Goal: Task Accomplishment & Management: Manage account settings

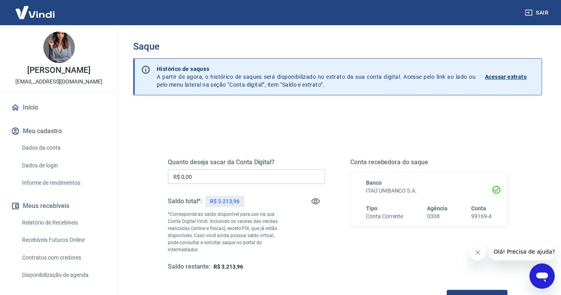
click at [212, 178] on input "R$ 0,00" at bounding box center [246, 177] width 157 height 15
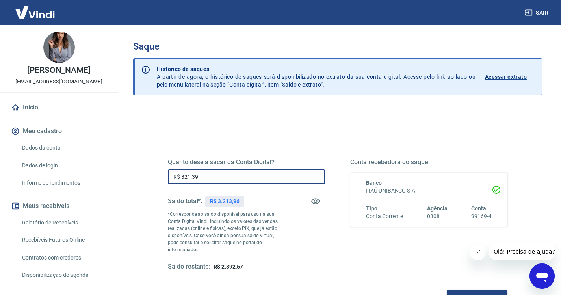
type input "R$ 3.213,96"
click at [447, 290] on button "Solicitar saque" at bounding box center [477, 297] width 61 height 15
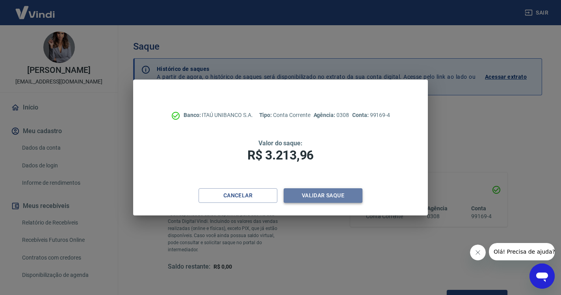
click at [353, 196] on button "Validar saque" at bounding box center [323, 195] width 79 height 15
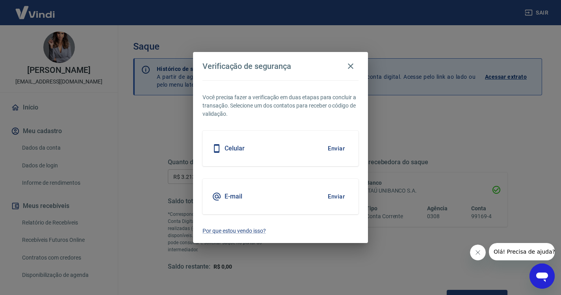
click at [340, 151] on button "Enviar" at bounding box center [337, 148] width 26 height 17
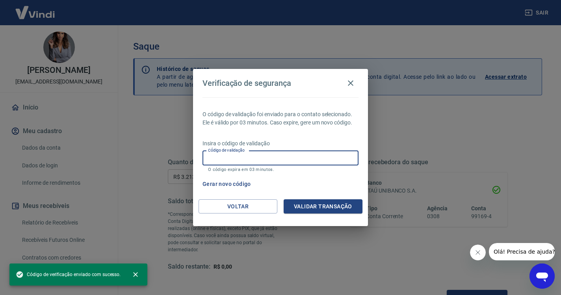
click at [302, 157] on input "Código de validação" at bounding box center [281, 158] width 156 height 15
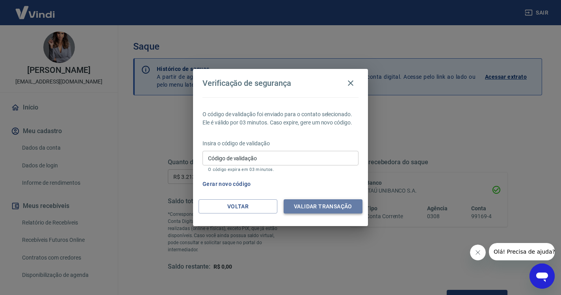
click at [297, 207] on button "Validar transação" at bounding box center [323, 207] width 79 height 15
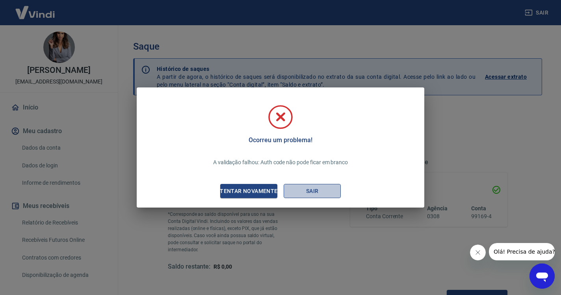
click at [298, 194] on button "Sair" at bounding box center [312, 191] width 57 height 15
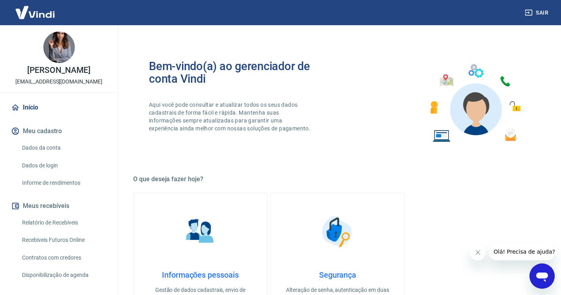
scroll to position [17, 0]
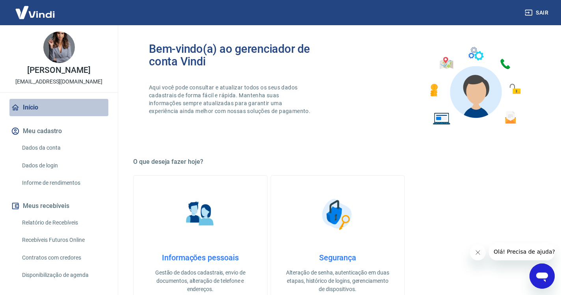
click at [28, 109] on link "Início" at bounding box center [58, 107] width 99 height 17
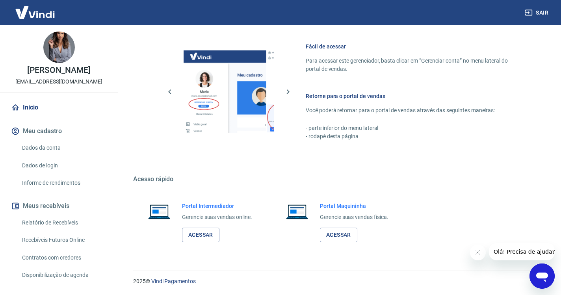
scroll to position [335, 0]
click at [200, 239] on link "Acessar" at bounding box center [200, 235] width 37 height 15
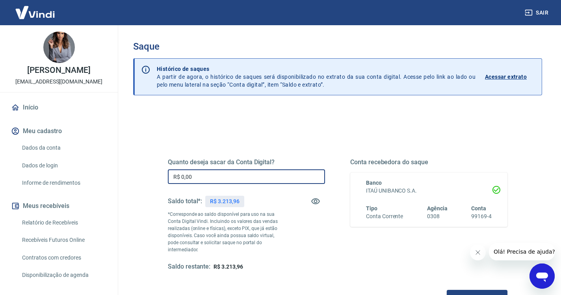
click at [211, 178] on input "R$ 0,00" at bounding box center [246, 177] width 157 height 15
type input "R$ 3.213,96"
click at [447, 290] on button "Solicitar saque" at bounding box center [477, 297] width 61 height 15
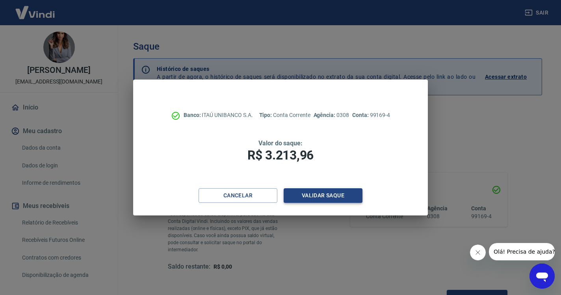
click at [350, 196] on button "Validar saque" at bounding box center [323, 195] width 79 height 15
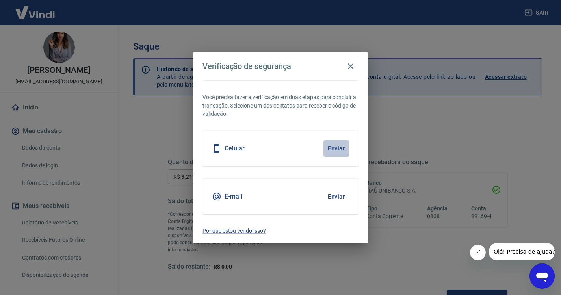
click at [337, 144] on button "Enviar" at bounding box center [337, 148] width 26 height 17
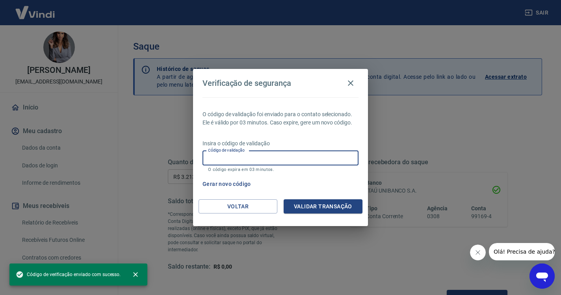
click at [273, 161] on input "Código de validação" at bounding box center [281, 158] width 156 height 15
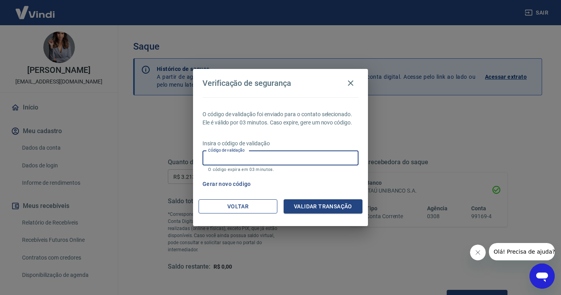
click at [256, 201] on button "Voltar" at bounding box center [238, 207] width 79 height 15
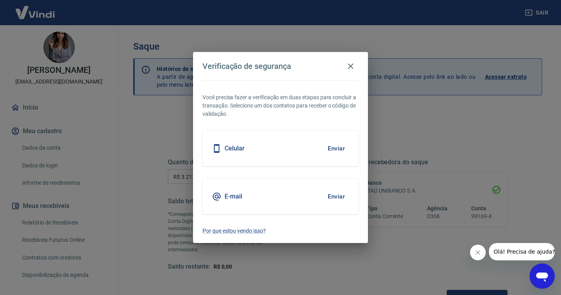
click at [333, 198] on button "Enviar" at bounding box center [337, 196] width 26 height 17
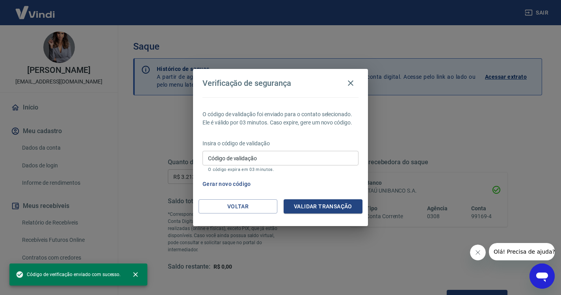
click at [244, 157] on div "Código de validação Código de validação O código expira em 03 minutos." at bounding box center [281, 161] width 156 height 21
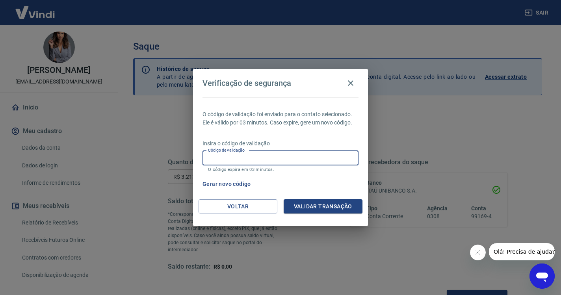
paste input "166100"
type input "166100"
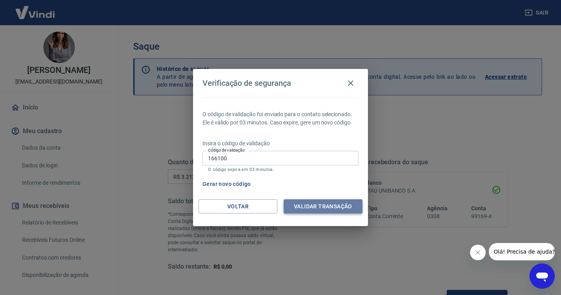
click at [313, 212] on button "Validar transação" at bounding box center [323, 207] width 79 height 15
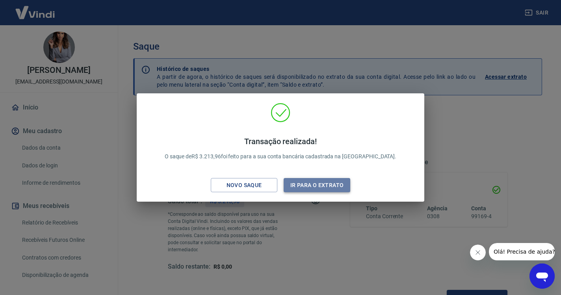
click at [320, 185] on button "Ir para o extrato" at bounding box center [317, 185] width 67 height 15
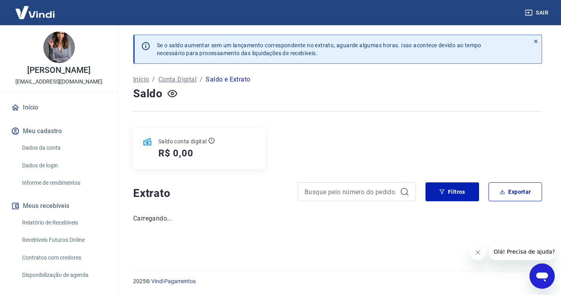
click at [536, 12] on button "Sair" at bounding box center [538, 13] width 28 height 15
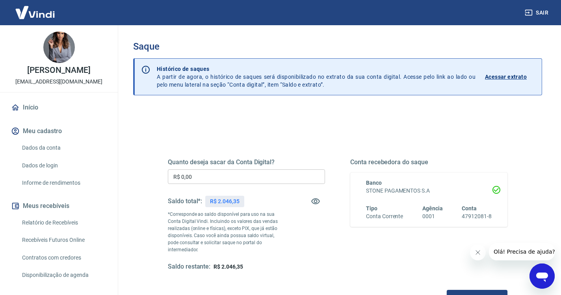
click at [222, 182] on input "R$ 0,00" at bounding box center [246, 177] width 157 height 15
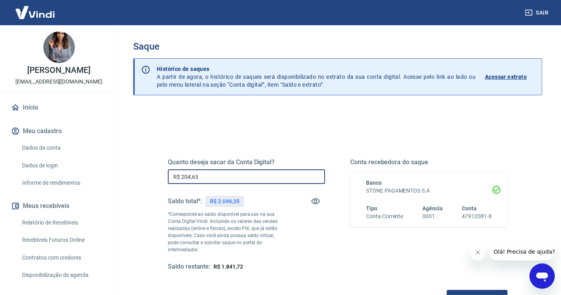
type input "R$ 2.046,35"
click at [447, 290] on button "Solicitar saque" at bounding box center [477, 297] width 61 height 15
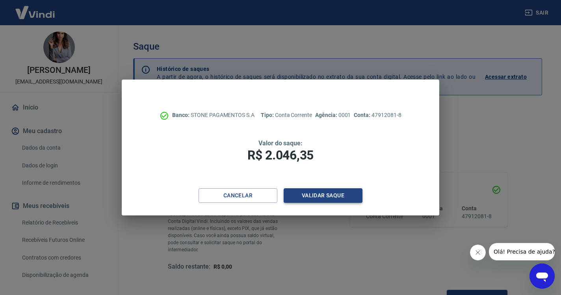
click at [319, 201] on button "Validar saque" at bounding box center [323, 195] width 79 height 15
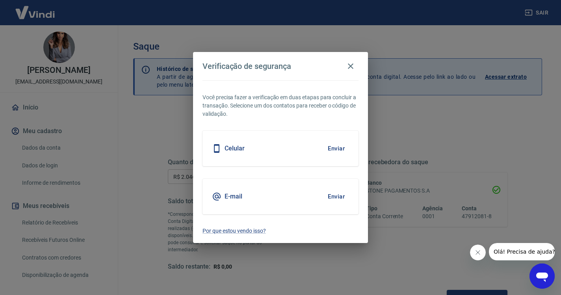
click at [336, 151] on button "Enviar" at bounding box center [337, 148] width 26 height 17
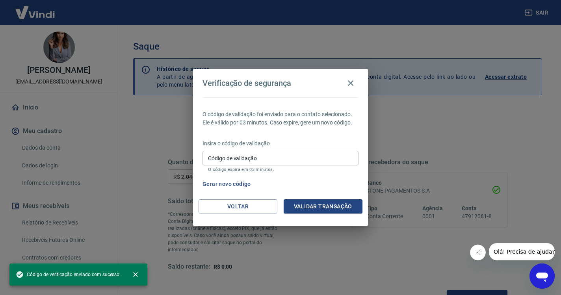
click at [304, 161] on input "Código de validação" at bounding box center [281, 158] width 156 height 15
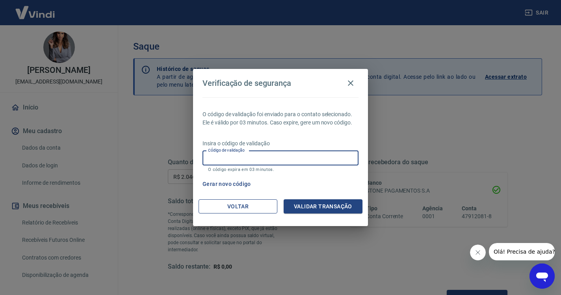
click at [254, 204] on button "Voltar" at bounding box center [238, 207] width 79 height 15
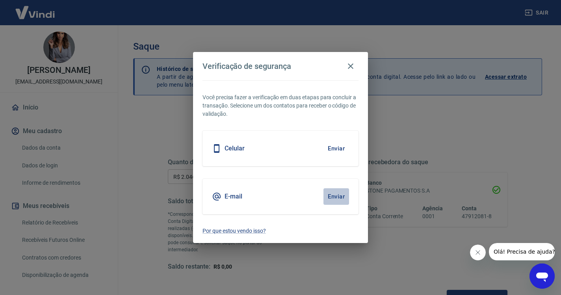
click at [334, 196] on button "Enviar" at bounding box center [337, 196] width 26 height 17
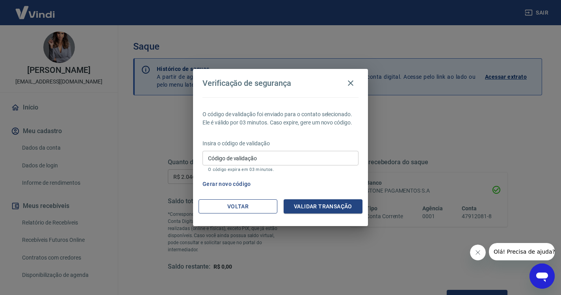
click at [247, 206] on button "Voltar" at bounding box center [238, 207] width 79 height 15
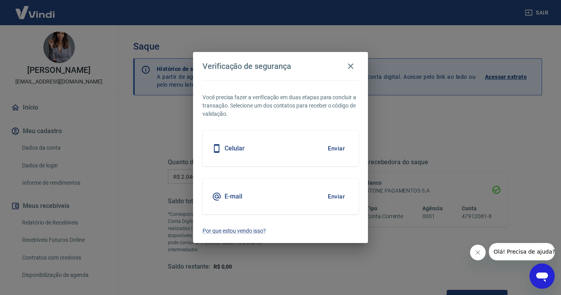
click at [336, 196] on button "Enviar" at bounding box center [337, 196] width 26 height 17
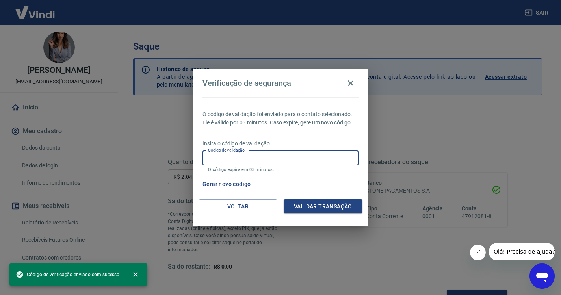
click at [214, 159] on input "Código de validação" at bounding box center [281, 158] width 156 height 15
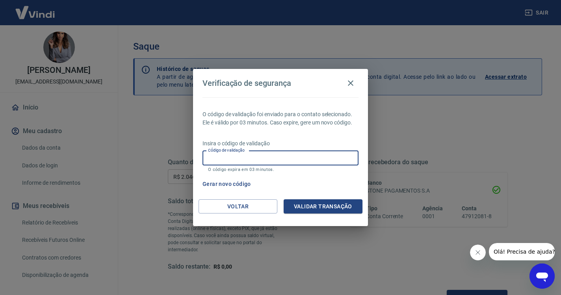
paste input "205914"
type input "205914"
click at [317, 209] on button "Validar transação" at bounding box center [323, 207] width 79 height 15
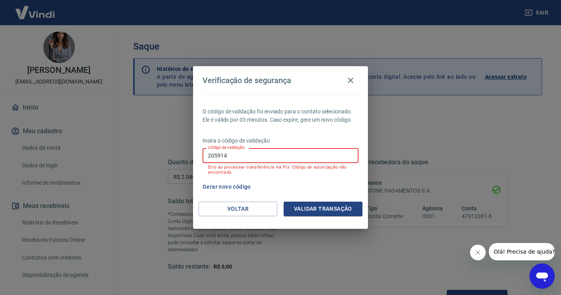
drag, startPoint x: 239, startPoint y: 158, endPoint x: 181, endPoint y: 155, distance: 58.1
click at [181, 155] on div "Verificação de segurança O código de validação foi enviado para o contato selec…" at bounding box center [280, 147] width 561 height 295
paste input "938197"
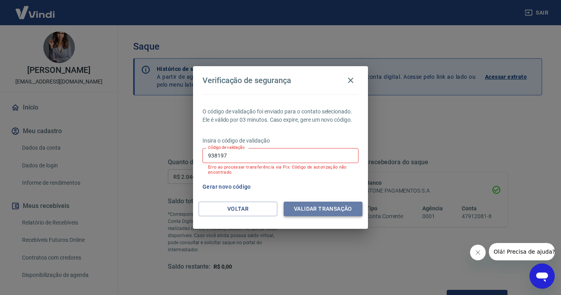
click at [297, 205] on button "Validar transação" at bounding box center [323, 209] width 79 height 15
click at [297, 209] on button "Validar transação" at bounding box center [323, 209] width 79 height 15
click at [235, 159] on input "938197" at bounding box center [281, 155] width 156 height 15
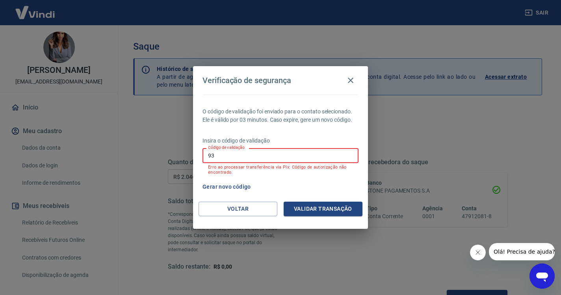
type input "9"
paste input "938197"
type input "938197"
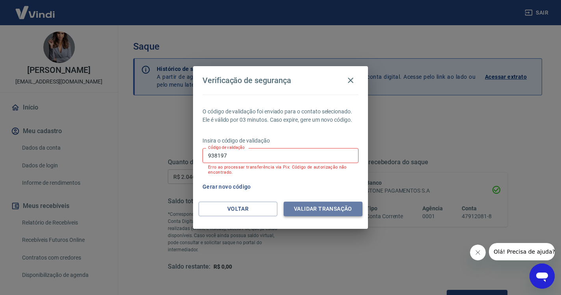
click at [312, 210] on button "Validar transação" at bounding box center [323, 209] width 79 height 15
click at [237, 187] on button "Gerar novo código" at bounding box center [227, 187] width 55 height 15
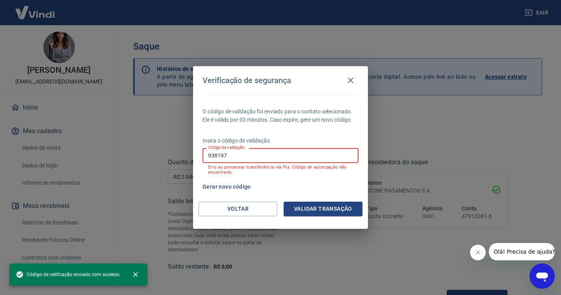
drag, startPoint x: 229, startPoint y: 157, endPoint x: 188, endPoint y: 157, distance: 41.0
click at [188, 157] on div "Verificação de segurança O código de validação foi enviado para o contato selec…" at bounding box center [280, 147] width 561 height 295
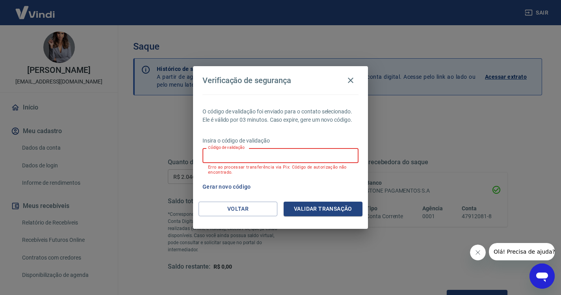
paste input "559606"
type input "559606"
click at [326, 206] on button "Validar transação" at bounding box center [323, 209] width 79 height 15
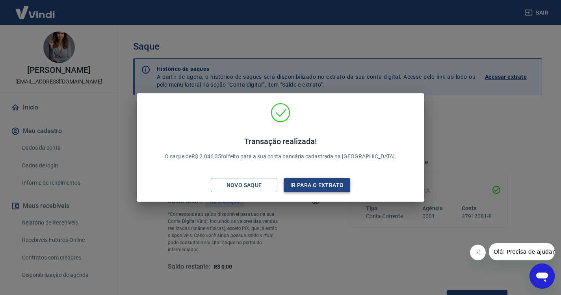
click at [322, 186] on button "Ir para o extrato" at bounding box center [317, 185] width 67 height 15
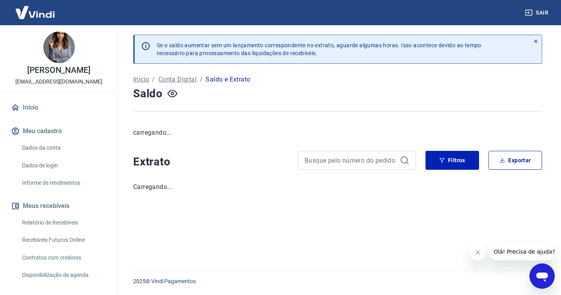
click at [545, 13] on button "Sair" at bounding box center [538, 13] width 28 height 15
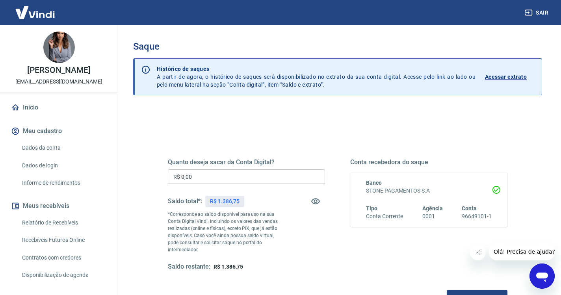
click at [224, 178] on input "R$ 0,00" at bounding box center [246, 177] width 157 height 15
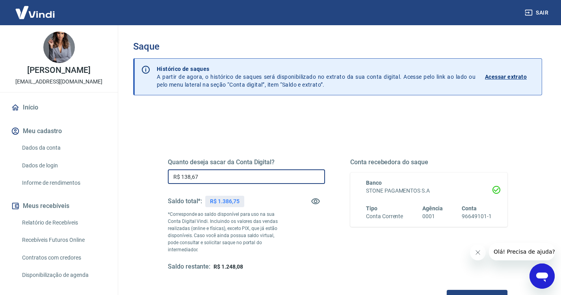
type input "R$ 1.386,75"
click at [447, 290] on button "Solicitar saque" at bounding box center [477, 297] width 61 height 15
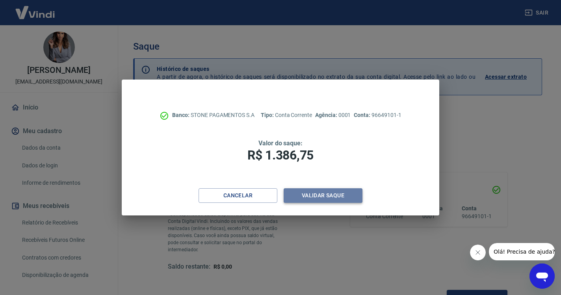
click at [326, 197] on button "Validar saque" at bounding box center [323, 195] width 79 height 15
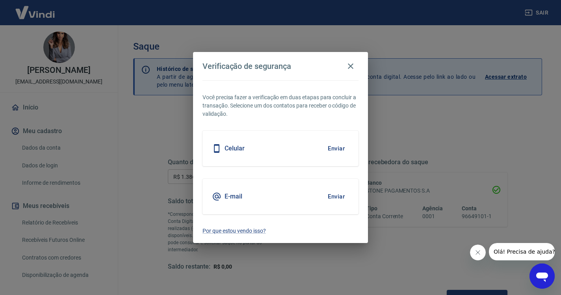
click at [334, 150] on button "Enviar" at bounding box center [337, 148] width 26 height 17
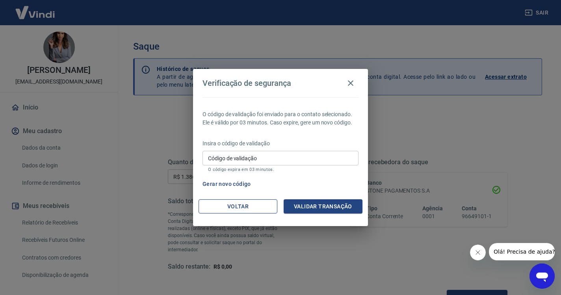
click at [236, 209] on button "Voltar" at bounding box center [238, 207] width 79 height 15
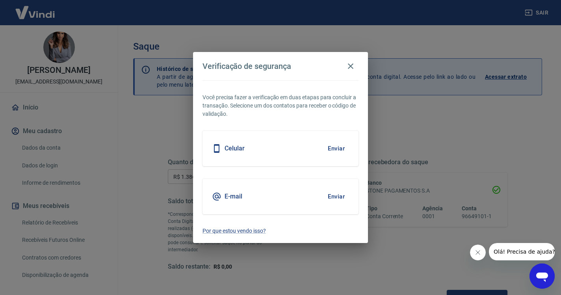
click at [338, 200] on button "Enviar" at bounding box center [337, 196] width 26 height 17
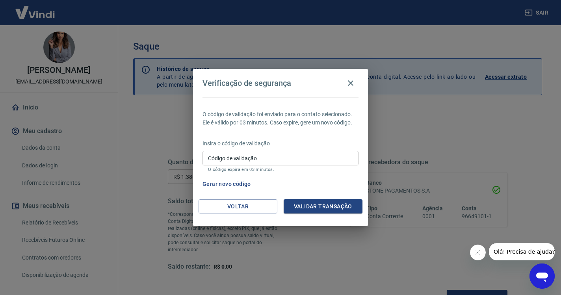
click at [258, 157] on input "Código de validação" at bounding box center [281, 158] width 156 height 15
paste input "421961"
type input "421961"
click at [344, 216] on div "Voltar Validar transação" at bounding box center [280, 213] width 175 height 27
click at [345, 208] on button "Validar transação" at bounding box center [323, 207] width 79 height 15
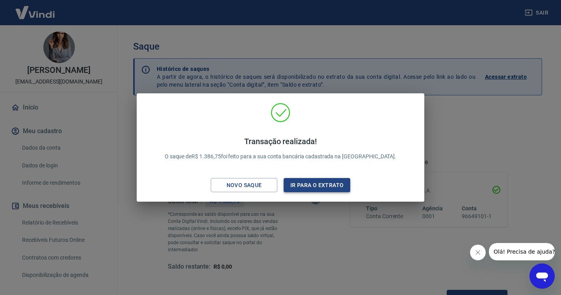
click at [341, 179] on button "Ir para o extrato" at bounding box center [317, 185] width 67 height 15
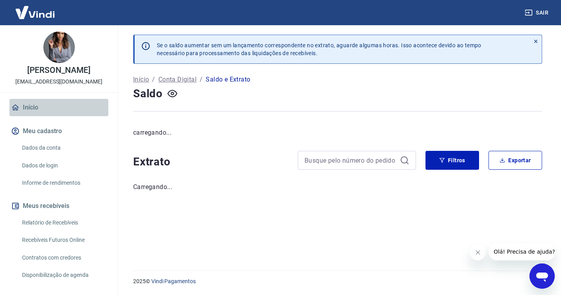
click at [47, 108] on link "Início" at bounding box center [58, 107] width 99 height 17
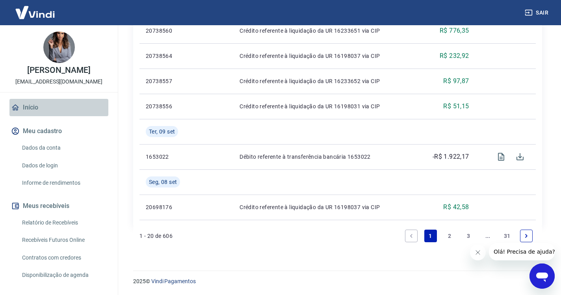
click at [36, 107] on link "Início" at bounding box center [58, 107] width 99 height 17
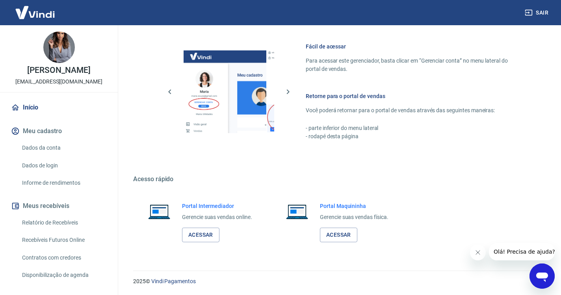
scroll to position [335, 0]
click at [208, 229] on link "Acessar" at bounding box center [200, 235] width 37 height 15
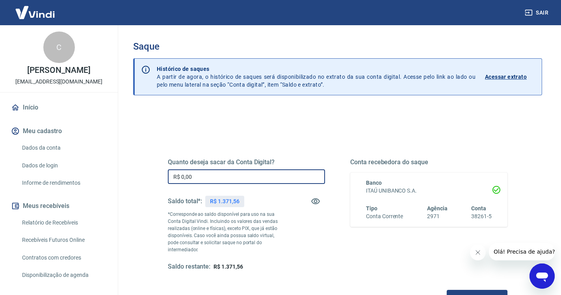
click at [201, 177] on input "R$ 0,00" at bounding box center [246, 177] width 157 height 15
type input "R$ 1.371,56"
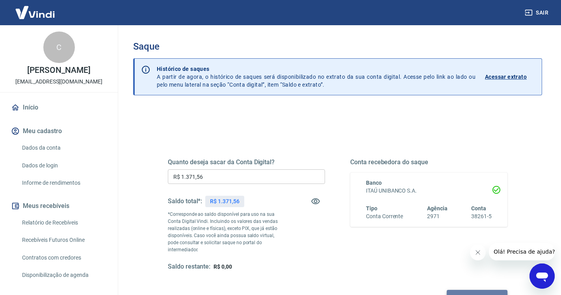
click at [447, 290] on button "Solicitar saque" at bounding box center [477, 297] width 61 height 15
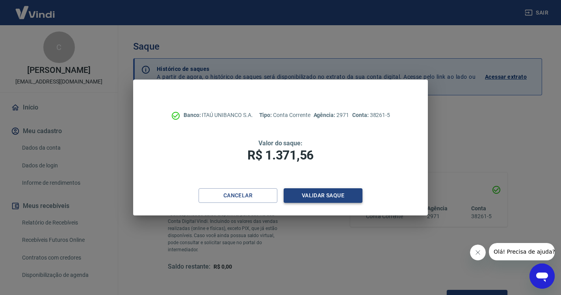
click at [324, 195] on button "Validar saque" at bounding box center [323, 195] width 79 height 15
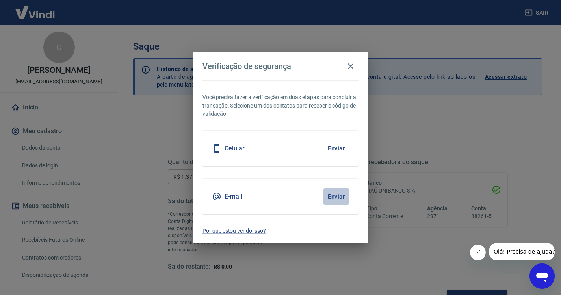
click at [334, 196] on button "Enviar" at bounding box center [337, 196] width 26 height 17
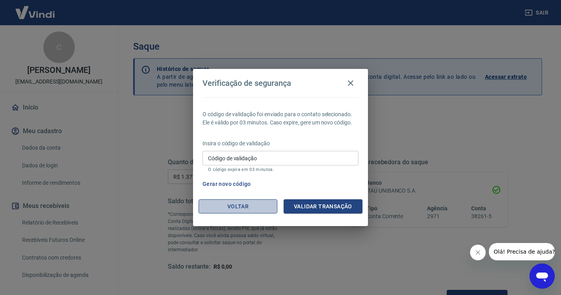
click at [257, 206] on button "Voltar" at bounding box center [238, 207] width 79 height 15
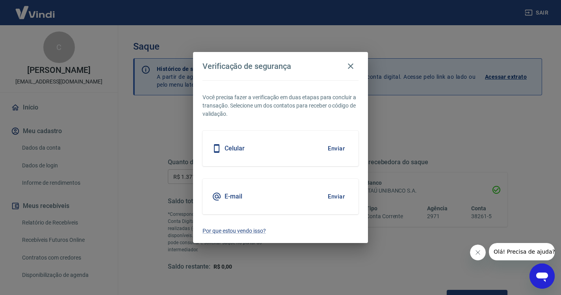
click at [334, 198] on button "Enviar" at bounding box center [337, 196] width 26 height 17
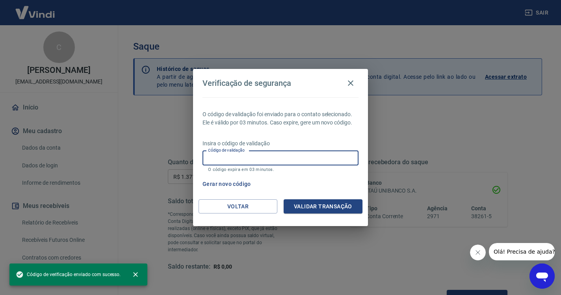
click at [240, 159] on div "Código de validação Código de validação O código expira em 03 minutos." at bounding box center [281, 161] width 156 height 21
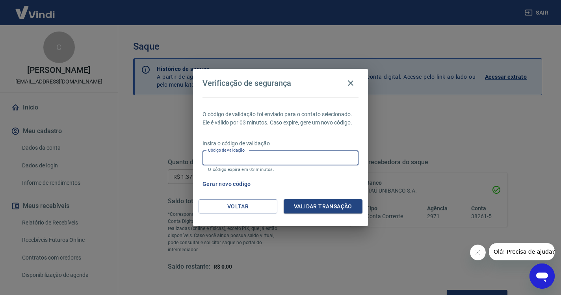
paste input "245288"
type input "245288"
click at [317, 211] on button "Validar transação" at bounding box center [323, 207] width 79 height 15
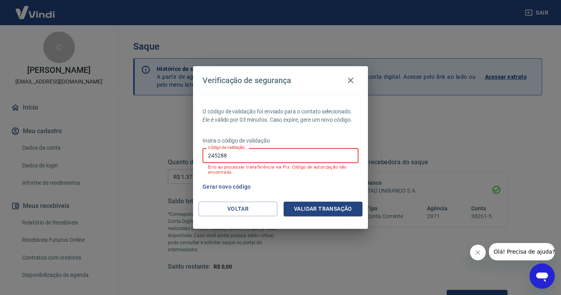
drag, startPoint x: 232, startPoint y: 160, endPoint x: 196, endPoint y: 156, distance: 36.4
click at [196, 156] on div "O código de validação foi enviado para o contato selecionado. Ele é válido por …" at bounding box center [280, 148] width 175 height 107
click at [245, 211] on button "Voltar" at bounding box center [238, 209] width 79 height 15
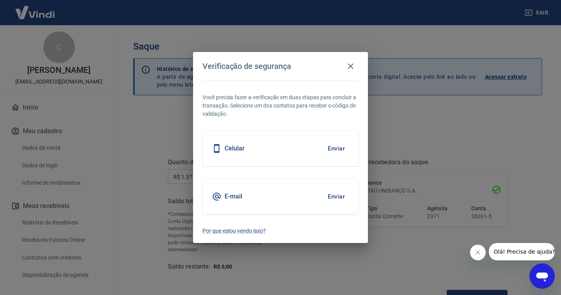
click at [338, 198] on button "Enviar" at bounding box center [337, 196] width 26 height 17
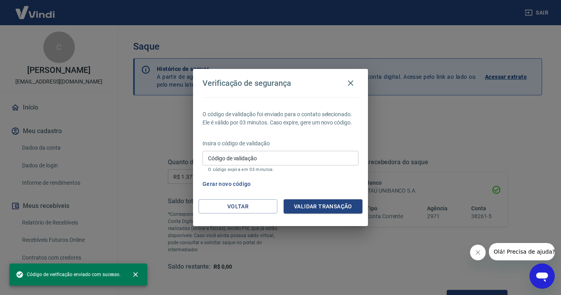
click at [216, 157] on div "Código de validação Código de validação O código expira em 03 minutos." at bounding box center [281, 161] width 156 height 21
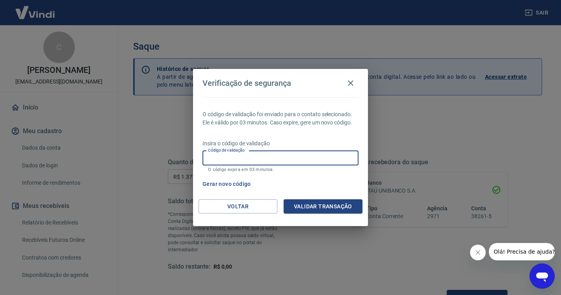
paste input "661951"
type input "661951"
click at [341, 205] on button "Validar transação" at bounding box center [323, 207] width 79 height 15
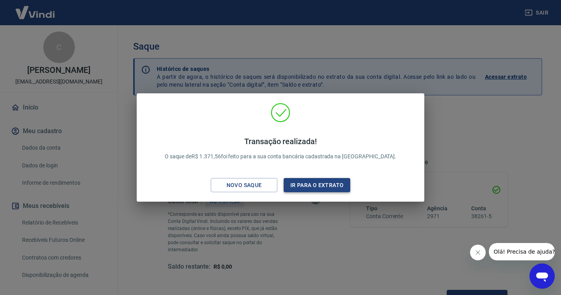
click at [333, 186] on button "Ir para o extrato" at bounding box center [317, 185] width 67 height 15
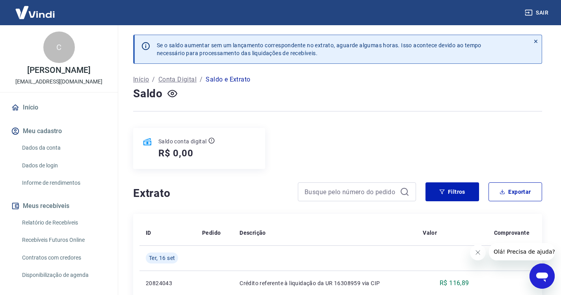
click at [542, 13] on button "Sair" at bounding box center [538, 13] width 28 height 15
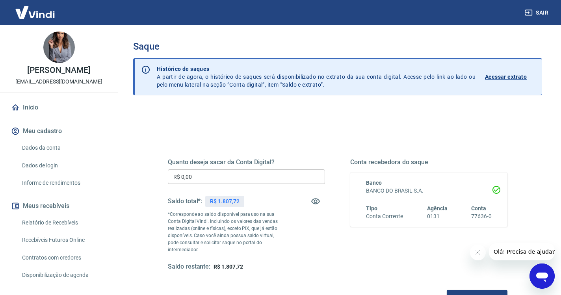
click at [222, 177] on input "R$ 0,00" at bounding box center [246, 177] width 157 height 15
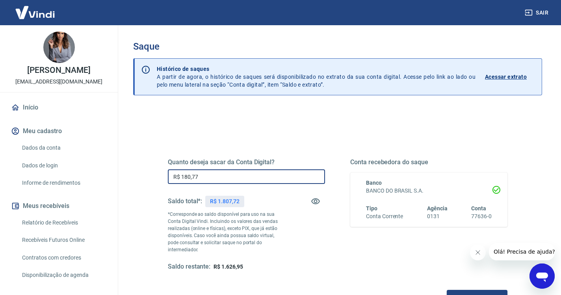
type input "R$ 1.807,72"
click at [447, 290] on button "Solicitar saque" at bounding box center [477, 297] width 61 height 15
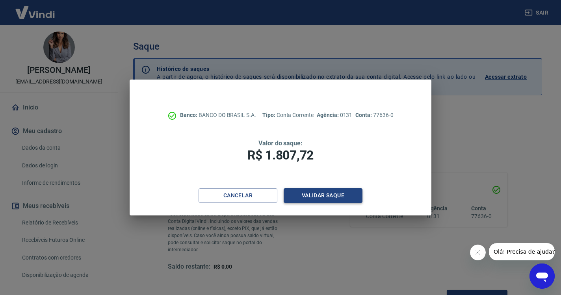
click at [330, 196] on button "Validar saque" at bounding box center [323, 195] width 79 height 15
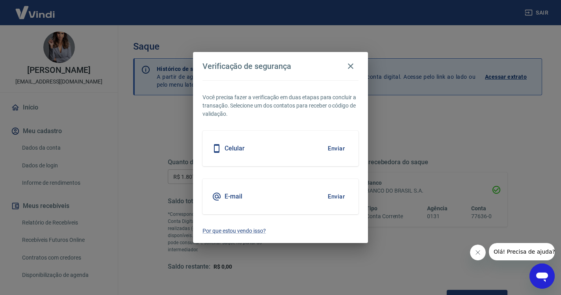
click at [336, 152] on button "Enviar" at bounding box center [337, 148] width 26 height 17
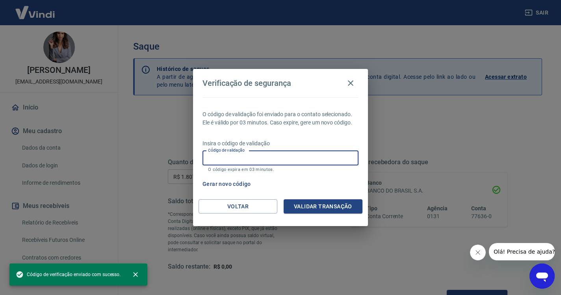
click at [300, 158] on input "Código de validação" at bounding box center [281, 158] width 156 height 15
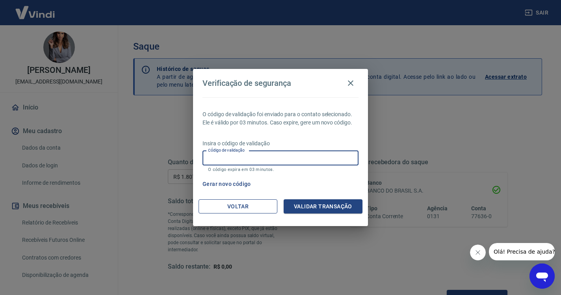
click at [260, 204] on button "Voltar" at bounding box center [238, 207] width 79 height 15
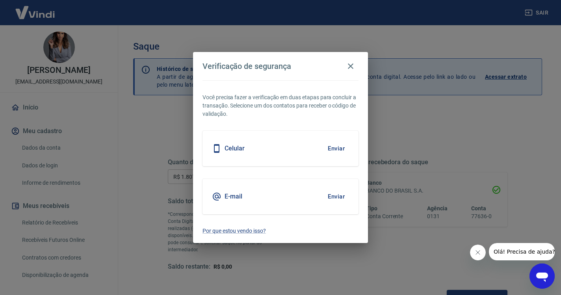
click at [338, 193] on button "Enviar" at bounding box center [337, 196] width 26 height 17
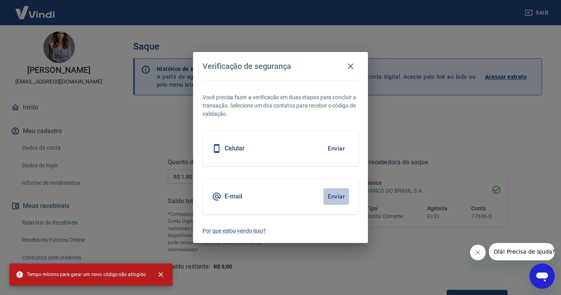
click at [338, 198] on button "Enviar" at bounding box center [337, 196] width 26 height 17
click at [159, 276] on icon "close" at bounding box center [161, 274] width 5 height 5
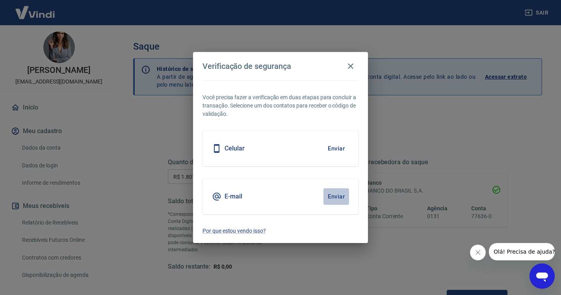
click at [333, 196] on button "Enviar" at bounding box center [337, 196] width 26 height 17
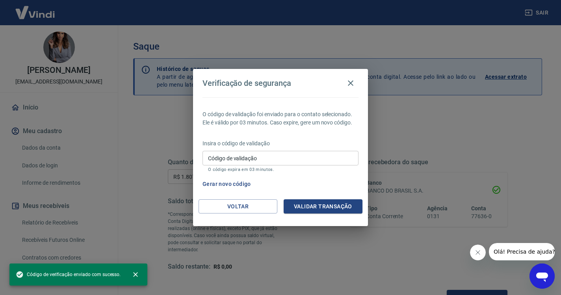
click at [216, 156] on div "Código de validação Código de validação O código expira em 03 minutos." at bounding box center [281, 161] width 156 height 21
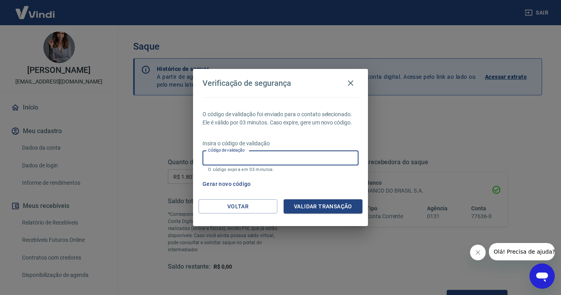
paste input "493862"
type input "493862"
click at [327, 211] on button "Validar transação" at bounding box center [323, 207] width 79 height 15
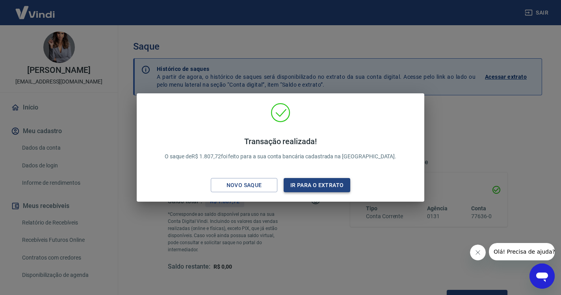
click at [326, 187] on button "Ir para o extrato" at bounding box center [317, 185] width 67 height 15
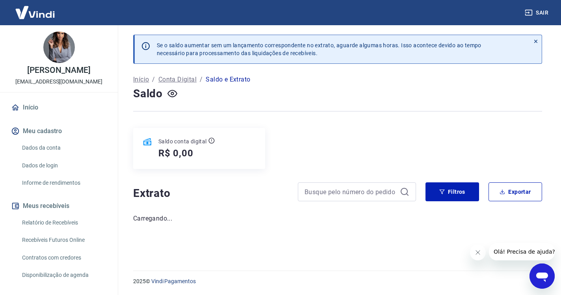
click at [40, 110] on link "Início" at bounding box center [58, 107] width 99 height 17
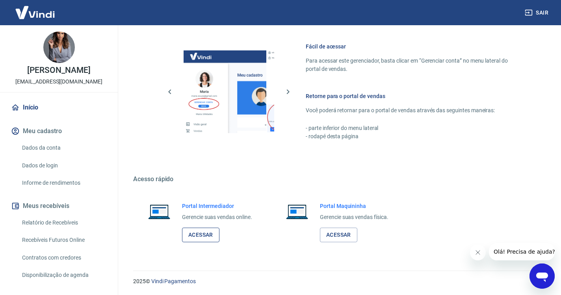
scroll to position [335, 0]
click at [204, 233] on link "Acessar" at bounding box center [200, 235] width 37 height 15
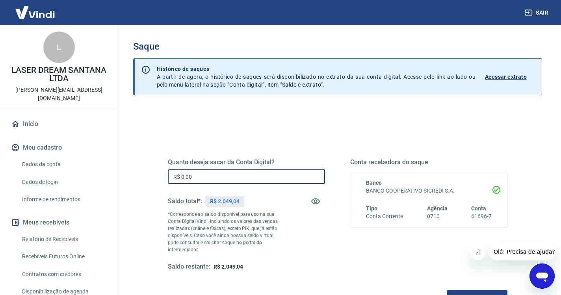
click at [209, 180] on input "R$ 0,00" at bounding box center [246, 177] width 157 height 15
type input "R$ 2.049,04"
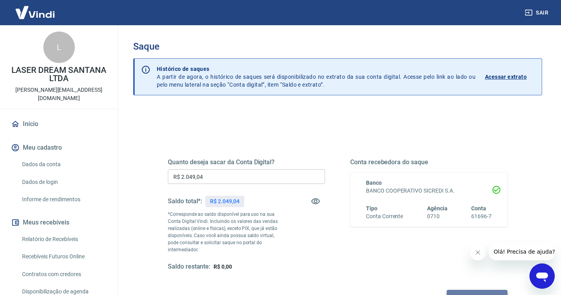
click at [447, 290] on button "Solicitar saque" at bounding box center [477, 297] width 61 height 15
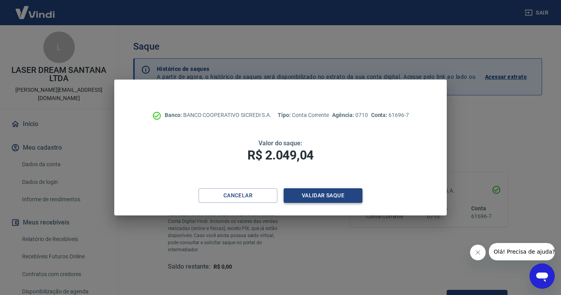
click at [330, 190] on button "Validar saque" at bounding box center [323, 195] width 79 height 15
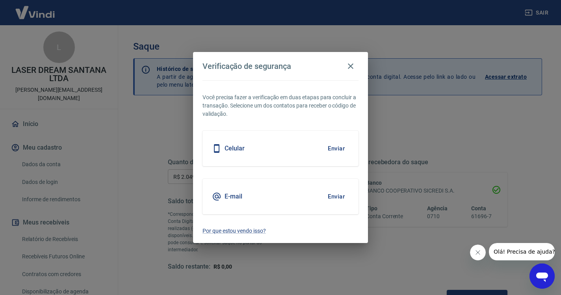
click at [336, 196] on button "Enviar" at bounding box center [337, 196] width 26 height 17
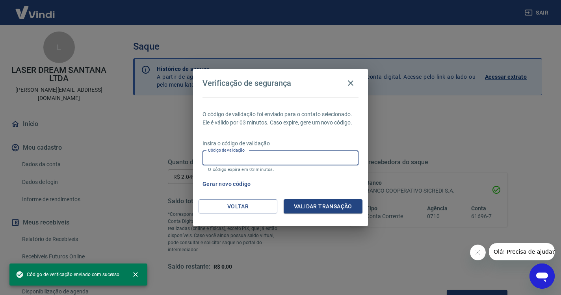
click at [242, 157] on div "Código de validação Código de validação O código expira em 03 minutos." at bounding box center [281, 161] width 156 height 21
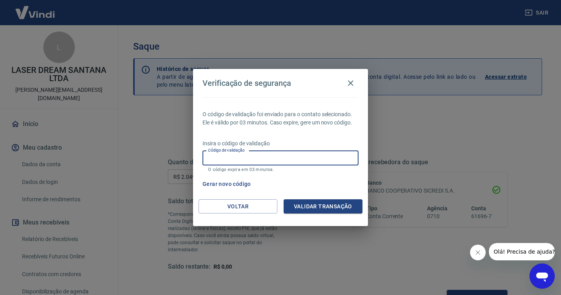
paste input "734188"
type input "734188"
click at [287, 205] on button "Validar transação" at bounding box center [323, 207] width 79 height 15
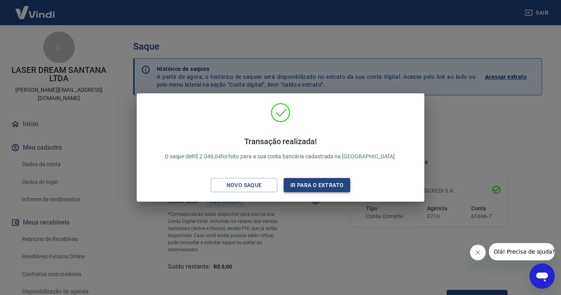
click at [309, 183] on button "Ir para o extrato" at bounding box center [317, 185] width 67 height 15
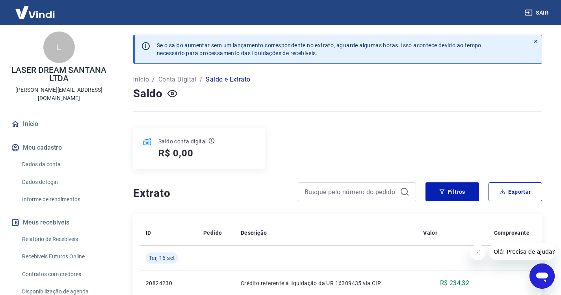
click at [541, 12] on button "Sair" at bounding box center [538, 13] width 28 height 15
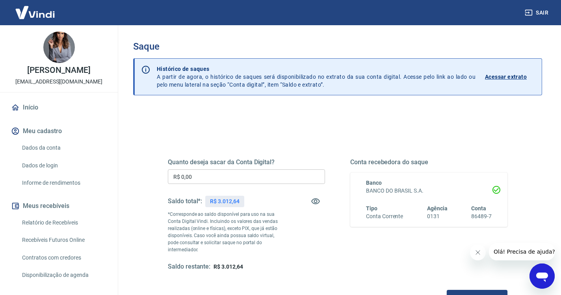
click at [241, 170] on input "R$ 0,00" at bounding box center [246, 177] width 157 height 15
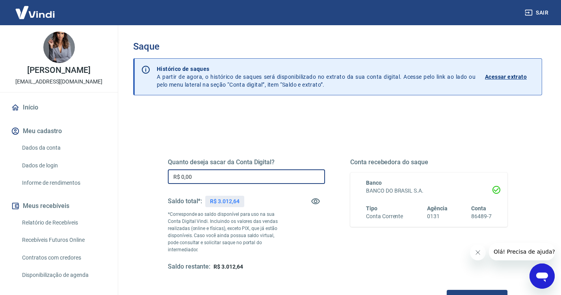
click at [213, 177] on input "R$ 0,00" at bounding box center [246, 177] width 157 height 15
type input "R$ 3.012,64"
click at [447, 290] on button "Solicitar saque" at bounding box center [477, 297] width 61 height 15
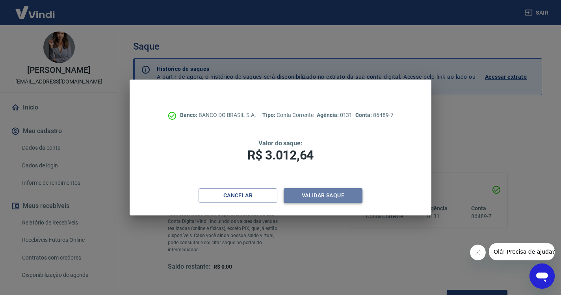
click at [342, 200] on button "Validar saque" at bounding box center [323, 195] width 79 height 15
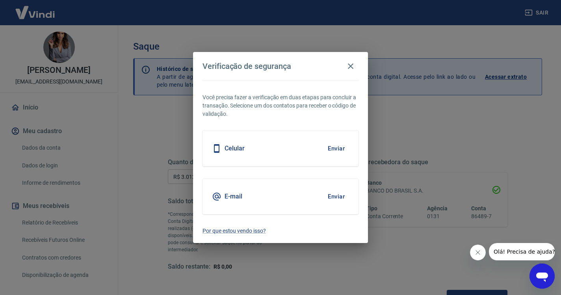
click at [342, 193] on button "Enviar" at bounding box center [337, 196] width 26 height 17
click at [336, 199] on button "Enviar" at bounding box center [337, 196] width 26 height 17
click at [326, 197] on button "Enviar" at bounding box center [337, 196] width 26 height 17
click at [339, 149] on button "Enviar" at bounding box center [337, 148] width 26 height 17
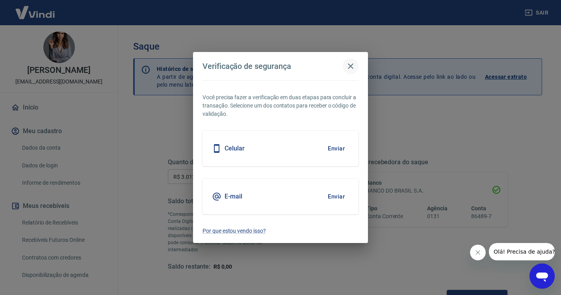
click at [351, 62] on icon "button" at bounding box center [350, 66] width 9 height 9
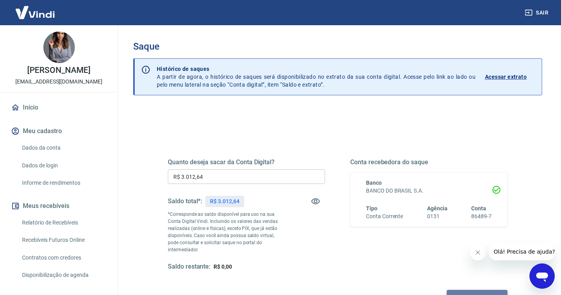
click at [447, 290] on button "Solicitar saque" at bounding box center [477, 297] width 61 height 15
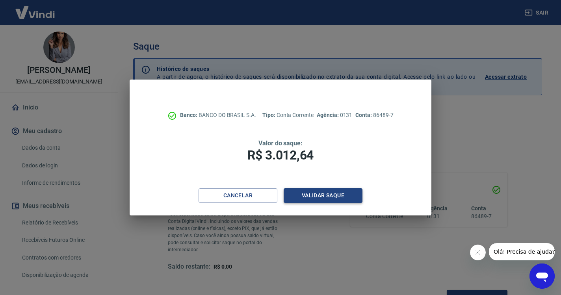
click at [324, 196] on button "Validar saque" at bounding box center [323, 195] width 79 height 15
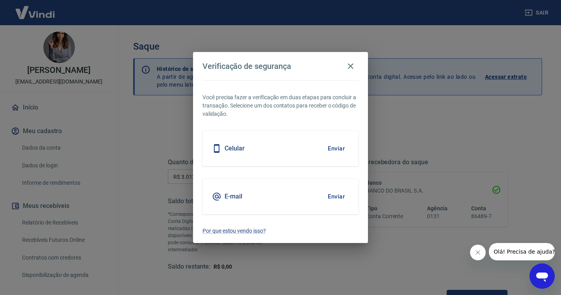
click at [325, 196] on button "Enviar" at bounding box center [337, 196] width 26 height 17
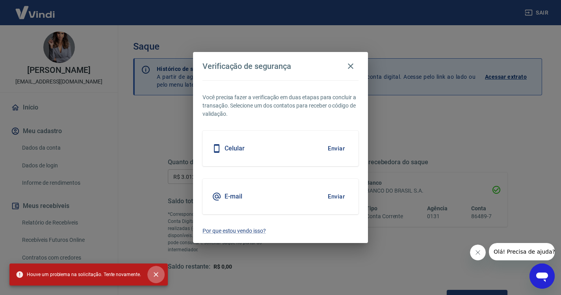
click at [154, 277] on icon "close" at bounding box center [156, 274] width 5 height 5
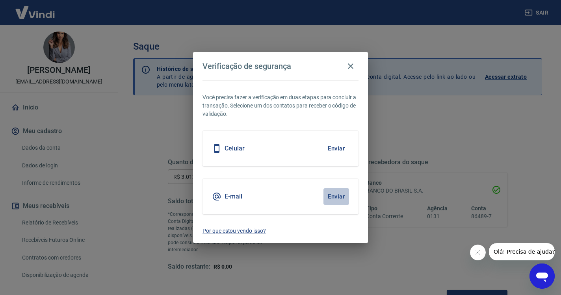
click at [333, 198] on button "Enviar" at bounding box center [337, 196] width 26 height 17
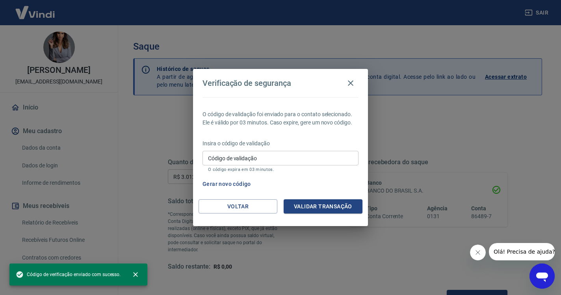
click at [248, 156] on div "Código de validação Código de validação O código expira em 03 minutos." at bounding box center [281, 161] width 156 height 21
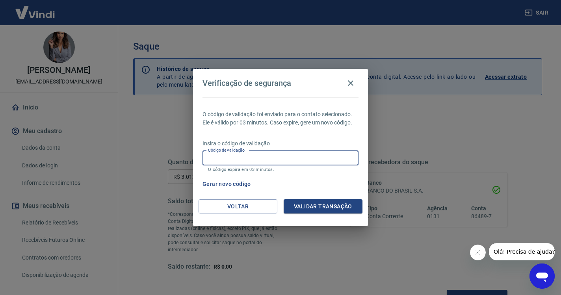
paste input "561405"
type input "561405"
click at [310, 205] on button "Validar transação" at bounding box center [323, 207] width 79 height 15
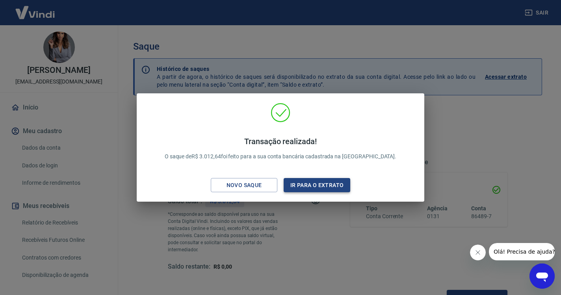
click at [305, 188] on button "Ir para o extrato" at bounding box center [317, 185] width 67 height 15
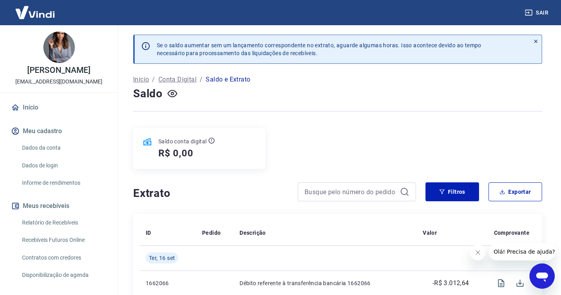
click at [45, 107] on link "Início" at bounding box center [58, 107] width 99 height 17
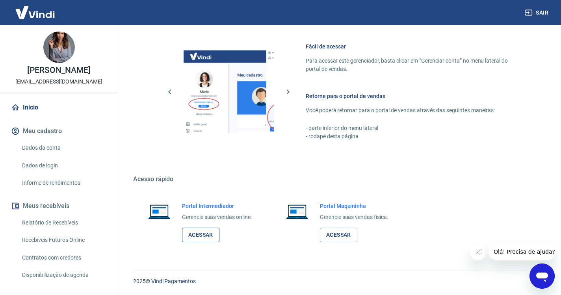
scroll to position [335, 0]
click at [203, 234] on link "Acessar" at bounding box center [200, 235] width 37 height 15
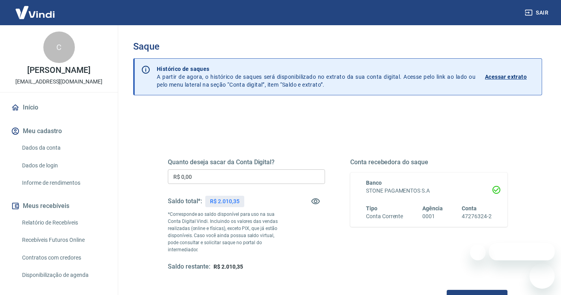
click at [277, 176] on input "R$ 0,00" at bounding box center [246, 177] width 157 height 15
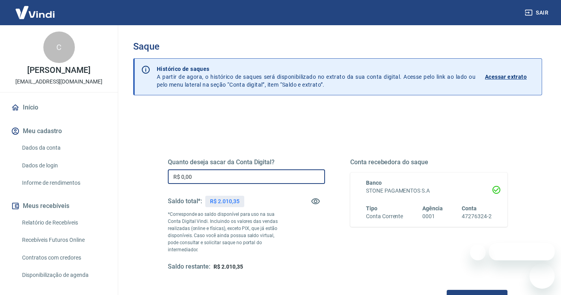
click at [251, 180] on input "R$ 0,00" at bounding box center [246, 177] width 157 height 15
type input "R$ 2.010,35"
click at [447, 293] on button "Solicitar saque" at bounding box center [477, 297] width 61 height 15
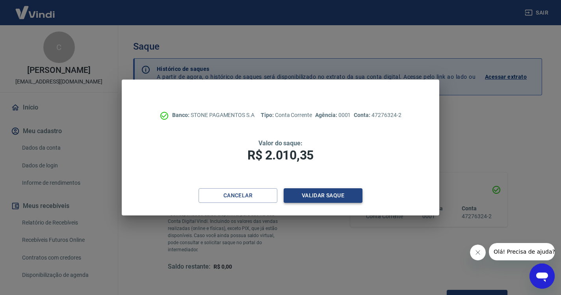
click at [330, 197] on button "Validar saque" at bounding box center [323, 195] width 79 height 15
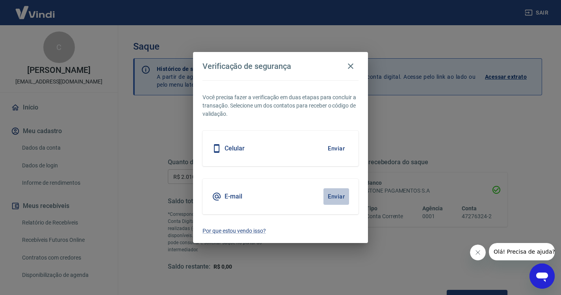
click at [336, 198] on button "Enviar" at bounding box center [337, 196] width 26 height 17
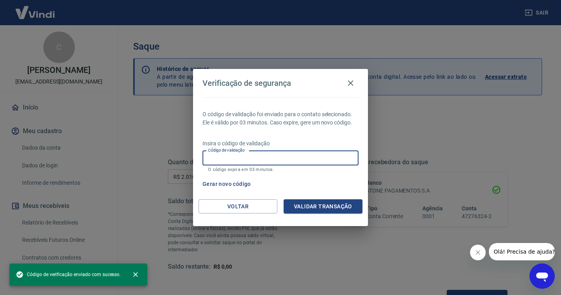
click at [261, 153] on input "Código de validação" at bounding box center [281, 158] width 156 height 15
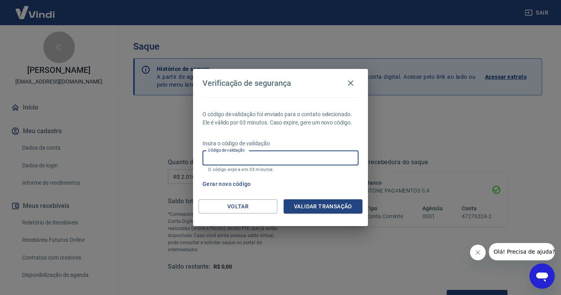
paste input "592411"
type input "592411"
click at [292, 205] on button "Validar transação" at bounding box center [323, 207] width 79 height 15
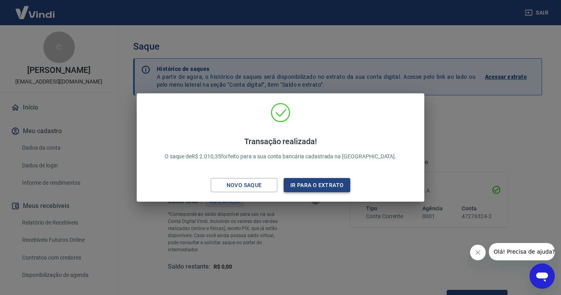
click at [317, 182] on button "Ir para o extrato" at bounding box center [317, 185] width 67 height 15
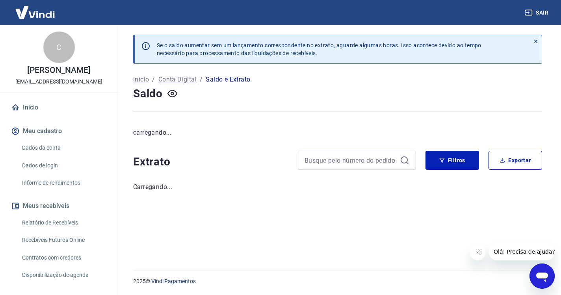
click at [528, 15] on icon "button" at bounding box center [529, 13] width 8 height 8
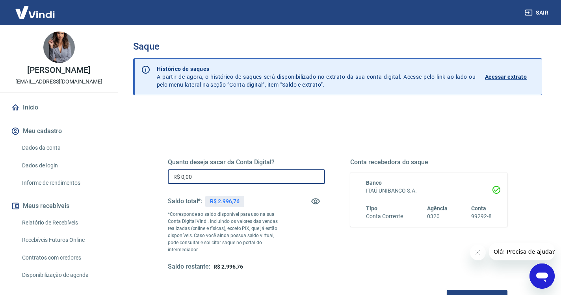
click at [211, 178] on input "R$ 0,00" at bounding box center [246, 177] width 157 height 15
type input "R$ 2.996,76"
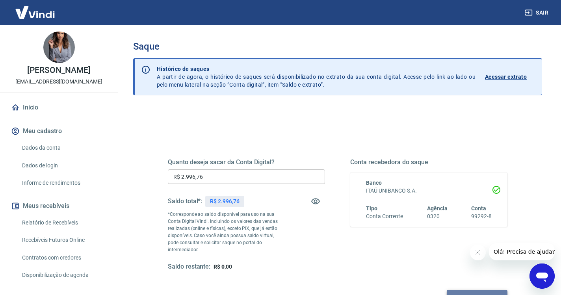
click at [447, 290] on button "Solicitar saque" at bounding box center [477, 297] width 61 height 15
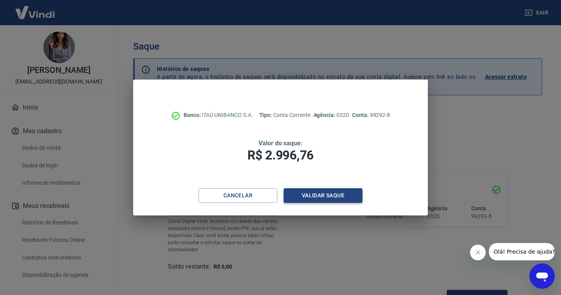
click at [326, 196] on button "Validar saque" at bounding box center [323, 195] width 79 height 15
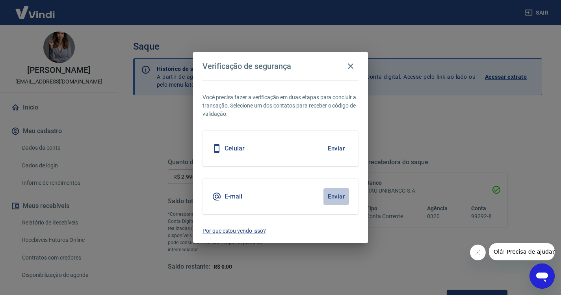
click at [334, 197] on button "Enviar" at bounding box center [337, 196] width 26 height 17
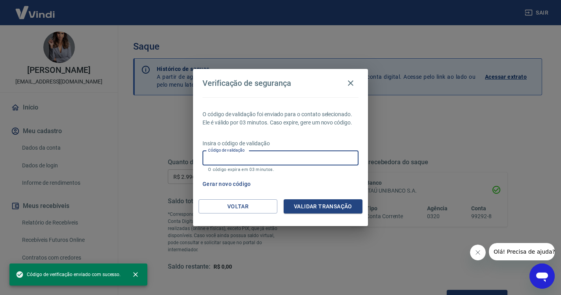
click at [274, 159] on input "Código de validação" at bounding box center [281, 158] width 156 height 15
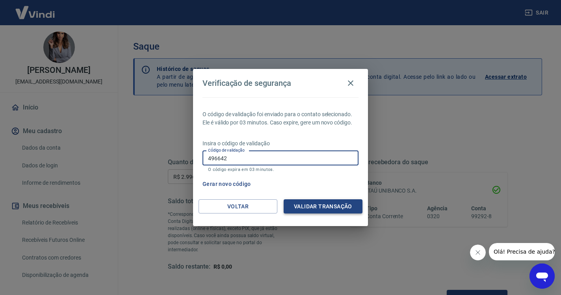
type input "496642"
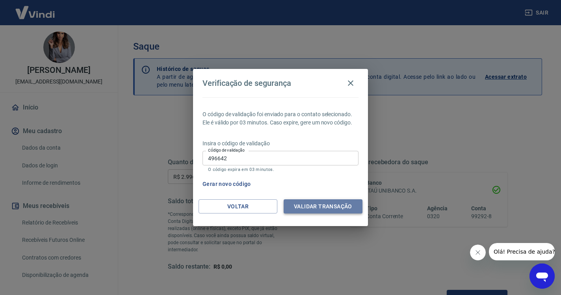
click at [327, 209] on button "Validar transação" at bounding box center [323, 207] width 79 height 15
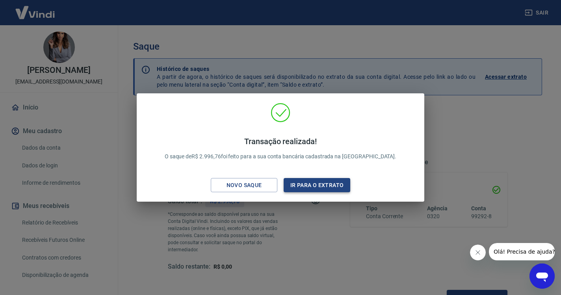
click at [313, 183] on button "Ir para o extrato" at bounding box center [317, 185] width 67 height 15
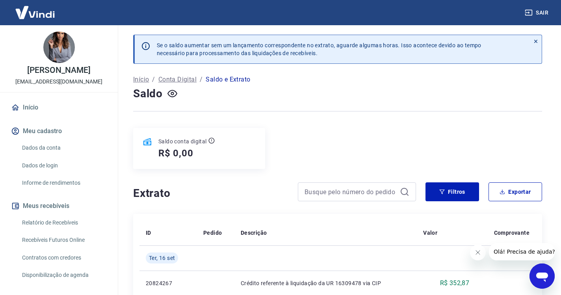
click at [24, 107] on link "Início" at bounding box center [58, 107] width 99 height 17
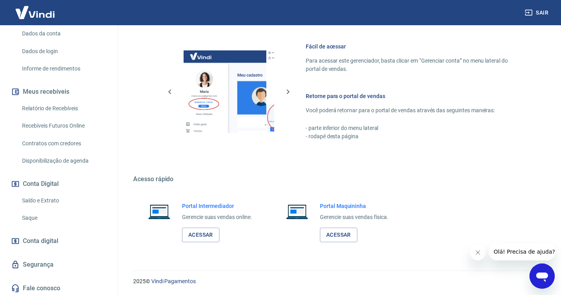
scroll to position [335, 0]
click at [197, 240] on link "Acessar" at bounding box center [200, 235] width 37 height 15
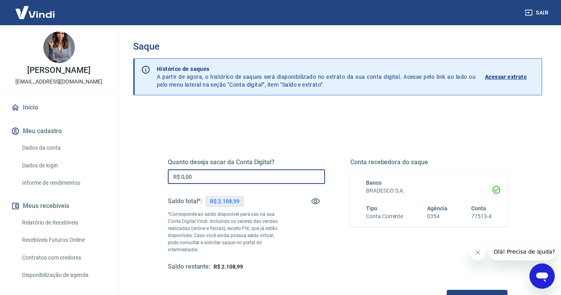
click at [233, 173] on input "R$ 0,00" at bounding box center [246, 177] width 157 height 15
type input "R$ 2.108,99"
click at [447, 290] on button "Solicitar saque" at bounding box center [477, 297] width 61 height 15
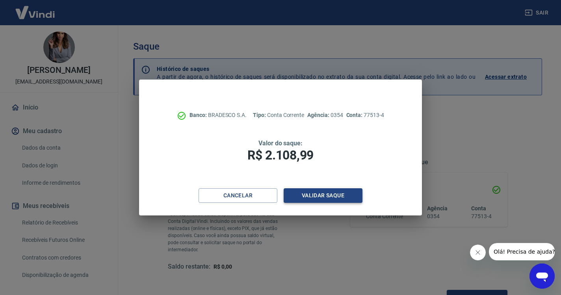
click at [327, 191] on button "Validar saque" at bounding box center [323, 195] width 79 height 15
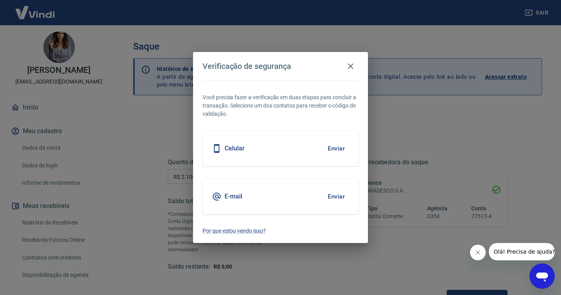
click at [336, 189] on button "Enviar" at bounding box center [337, 196] width 26 height 17
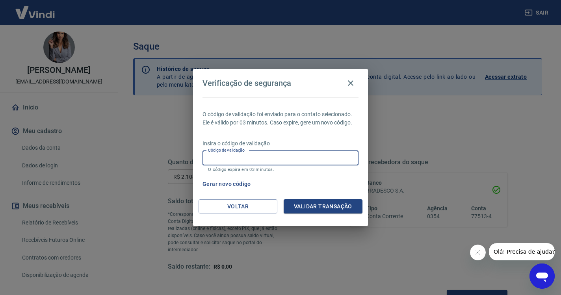
click at [252, 157] on div "Código de validação Código de validação O código expira em 03 minutos." at bounding box center [281, 161] width 156 height 21
paste input "996627"
type input "x"
paste input "996627"
type input "996627"
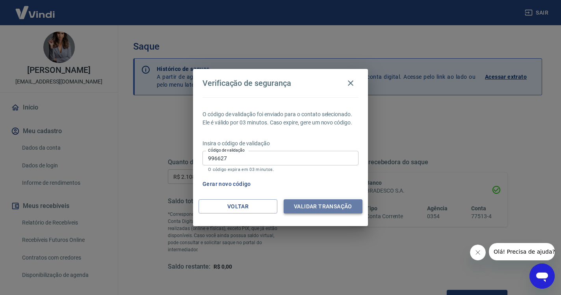
click at [333, 205] on button "Validar transação" at bounding box center [323, 207] width 79 height 15
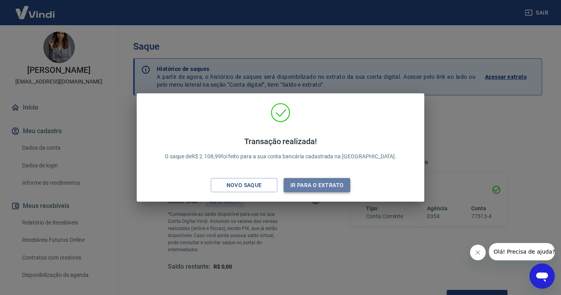
click at [330, 187] on button "Ir para o extrato" at bounding box center [317, 185] width 67 height 15
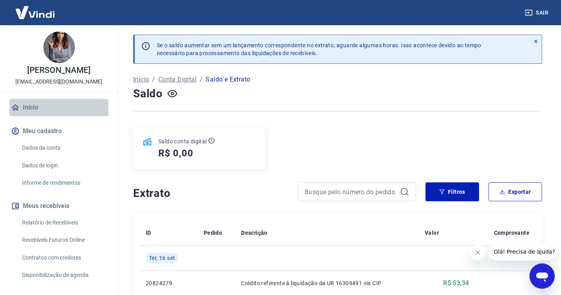
click at [40, 109] on link "Início" at bounding box center [58, 107] width 99 height 17
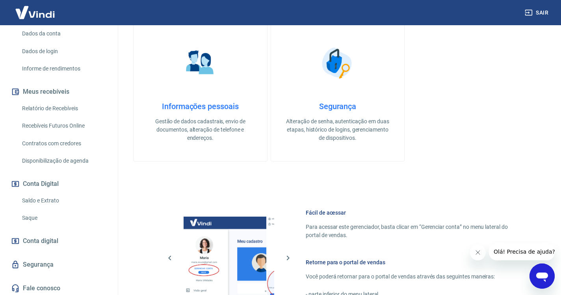
scroll to position [335, 0]
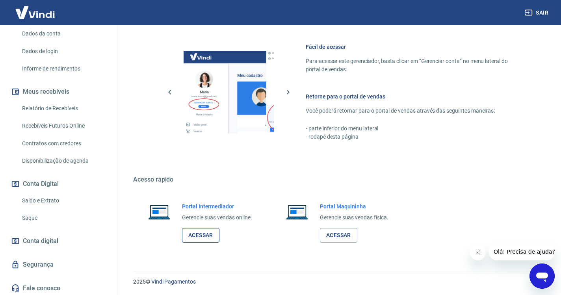
click at [210, 238] on link "Acessar" at bounding box center [200, 235] width 37 height 15
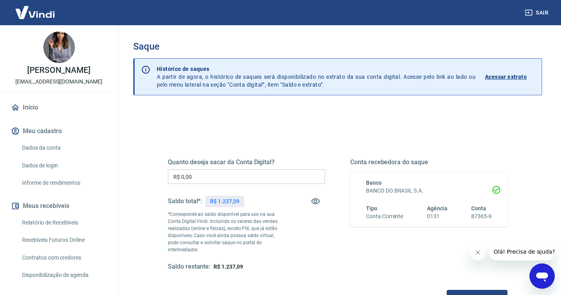
click at [216, 175] on input "R$ 0,00" at bounding box center [246, 177] width 157 height 15
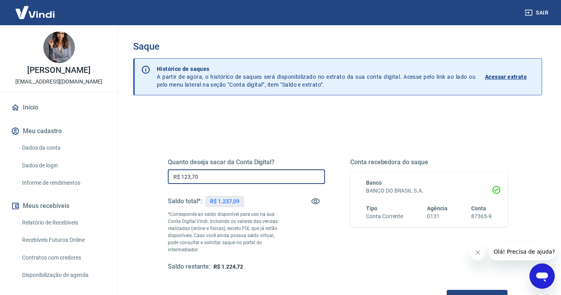
type input "R$ 1.237,09"
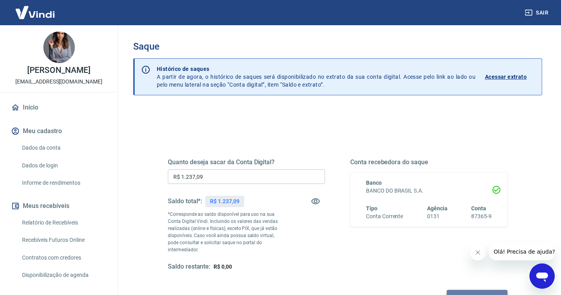
click at [447, 290] on button "Solicitar saque" at bounding box center [477, 297] width 61 height 15
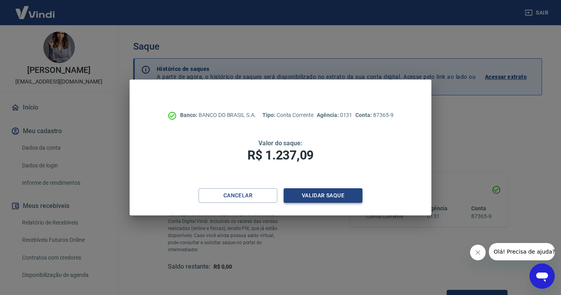
click at [347, 190] on button "Validar saque" at bounding box center [323, 195] width 79 height 15
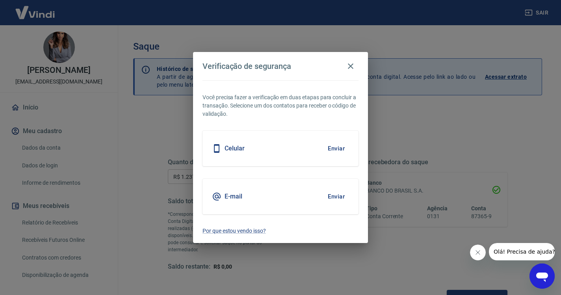
click at [334, 197] on button "Enviar" at bounding box center [337, 196] width 26 height 17
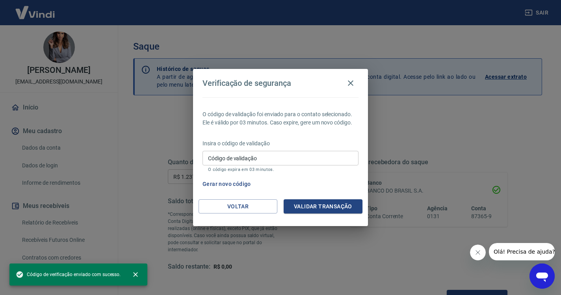
click at [298, 158] on input "Código de validação" at bounding box center [281, 158] width 156 height 15
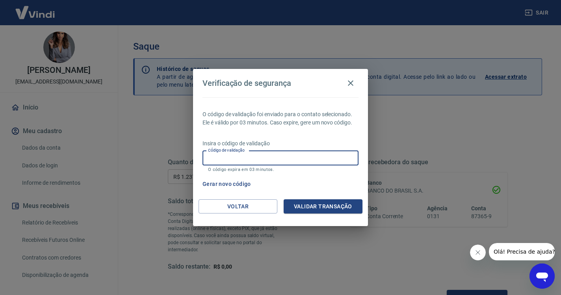
paste input "209311"
type input "209311"
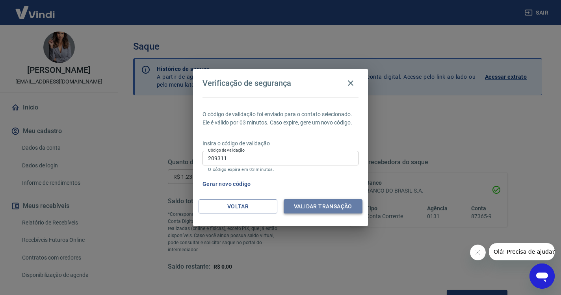
click at [324, 211] on button "Validar transação" at bounding box center [323, 207] width 79 height 15
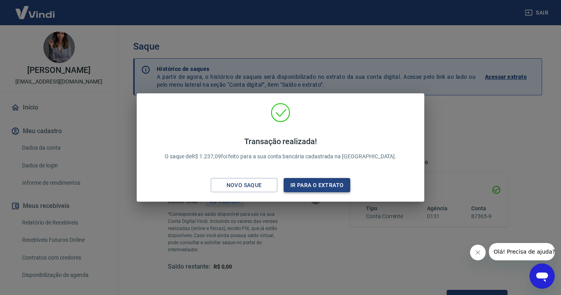
click at [326, 187] on button "Ir para o extrato" at bounding box center [317, 185] width 67 height 15
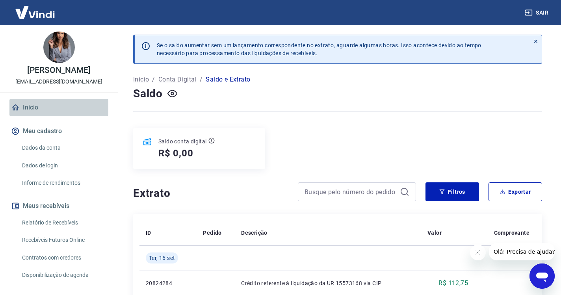
click at [44, 107] on link "Início" at bounding box center [58, 107] width 99 height 17
click at [35, 109] on link "Início" at bounding box center [58, 107] width 99 height 17
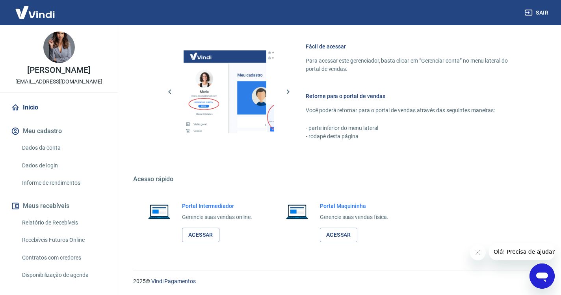
scroll to position [335, 0]
click at [200, 237] on link "Acessar" at bounding box center [200, 235] width 37 height 15
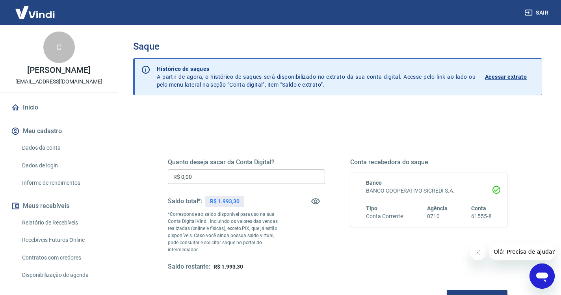
click at [223, 177] on input "R$ 0,00" at bounding box center [246, 177] width 157 height 15
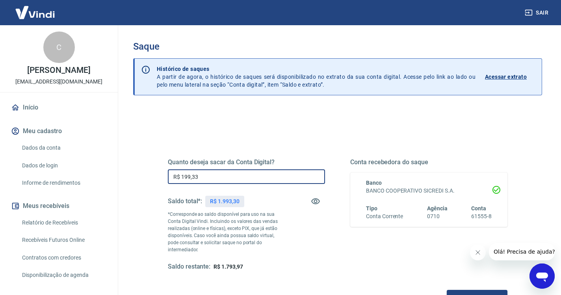
type input "R$ 1.993,30"
click at [447, 290] on button "Solicitar saque" at bounding box center [477, 297] width 61 height 15
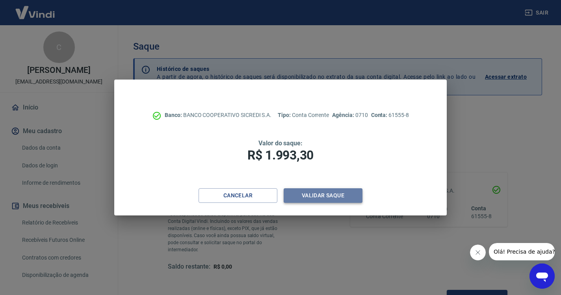
click at [332, 197] on button "Validar saque" at bounding box center [323, 195] width 79 height 15
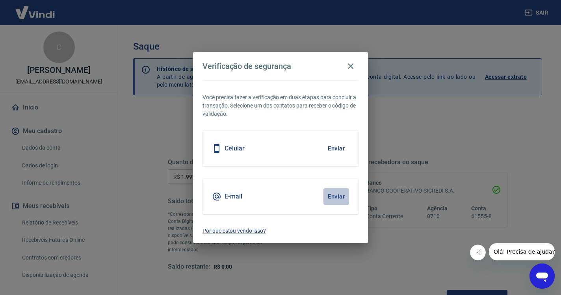
click at [335, 197] on button "Enviar" at bounding box center [337, 196] width 26 height 17
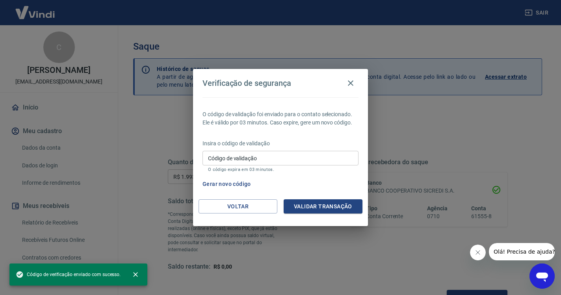
click at [272, 160] on input "Código de validação" at bounding box center [281, 158] width 156 height 15
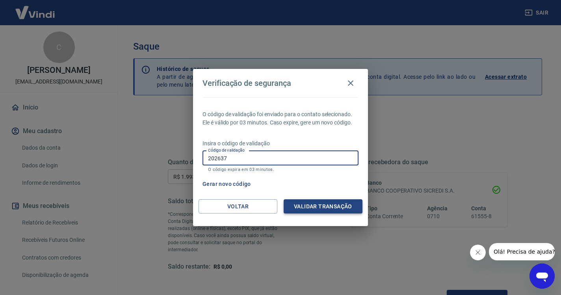
type input "202637"
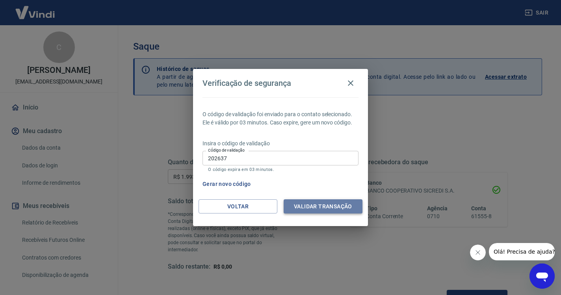
click at [328, 208] on button "Validar transação" at bounding box center [323, 207] width 79 height 15
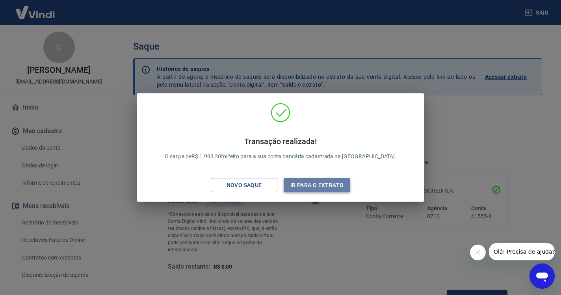
click at [325, 186] on button "Ir para o extrato" at bounding box center [317, 185] width 67 height 15
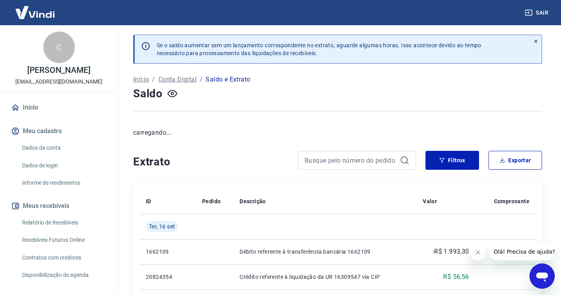
click at [29, 112] on link "Início" at bounding box center [58, 107] width 99 height 17
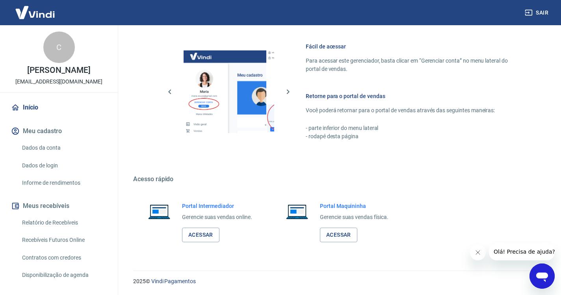
scroll to position [335, 0]
click at [211, 239] on link "Acessar" at bounding box center [200, 235] width 37 height 15
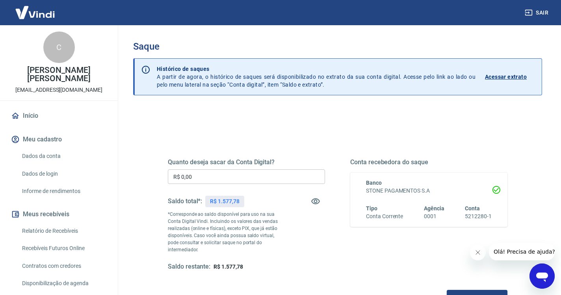
click at [211, 181] on input "R$ 0,00" at bounding box center [246, 177] width 157 height 15
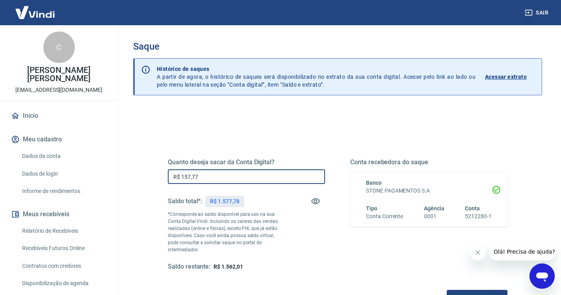
type input "R$ 1.577,78"
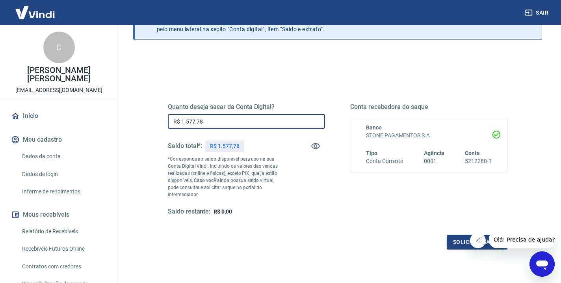
scroll to position [90, 0]
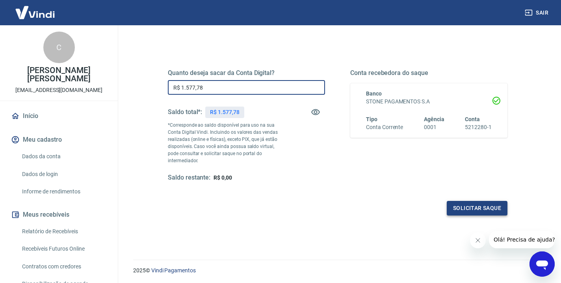
click at [447, 201] on button "Solicitar saque" at bounding box center [477, 208] width 61 height 15
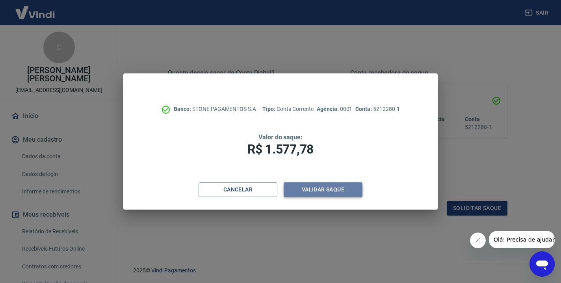
click at [333, 190] on button "Validar saque" at bounding box center [323, 189] width 79 height 15
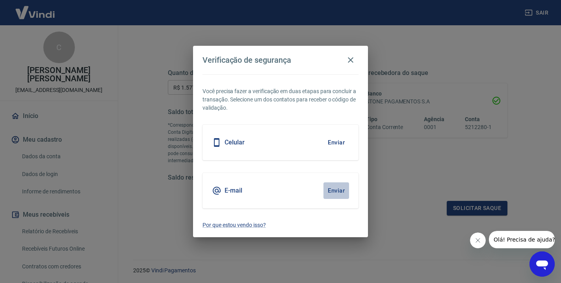
click at [337, 189] on button "Enviar" at bounding box center [337, 190] width 26 height 17
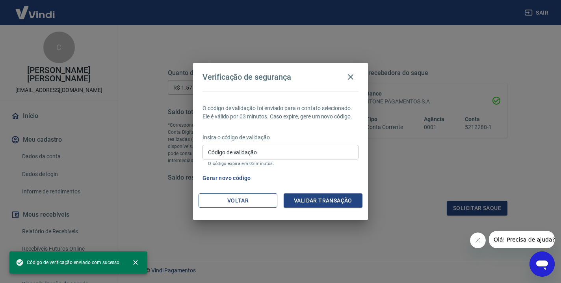
click at [254, 201] on button "Voltar" at bounding box center [238, 200] width 79 height 15
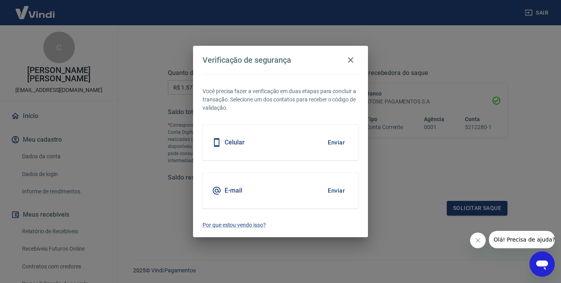
click at [340, 191] on button "Enviar" at bounding box center [337, 190] width 26 height 17
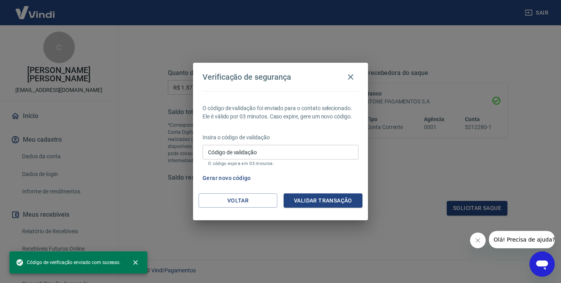
click at [222, 154] on input "Código de validação" at bounding box center [281, 152] width 156 height 15
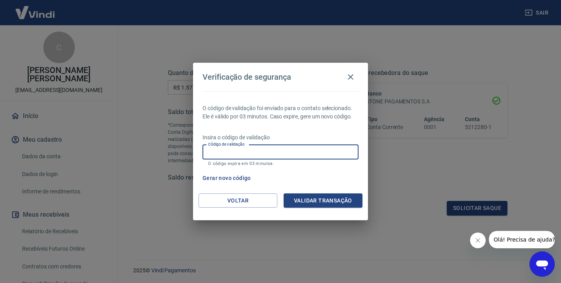
paste input "930570"
type input "930570"
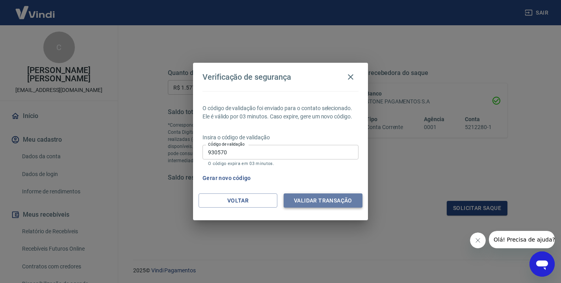
click at [326, 199] on button "Validar transação" at bounding box center [323, 200] width 79 height 15
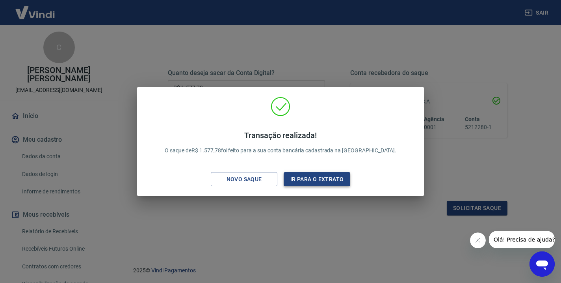
click at [332, 180] on button "Ir para o extrato" at bounding box center [317, 179] width 67 height 15
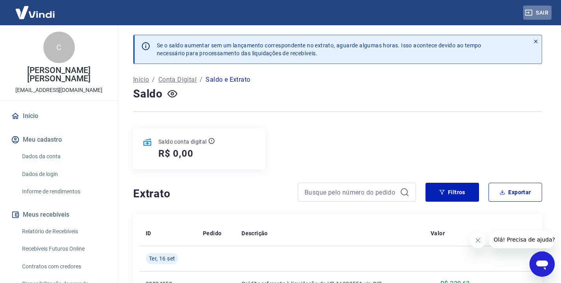
click at [536, 9] on button "Sair" at bounding box center [538, 13] width 28 height 15
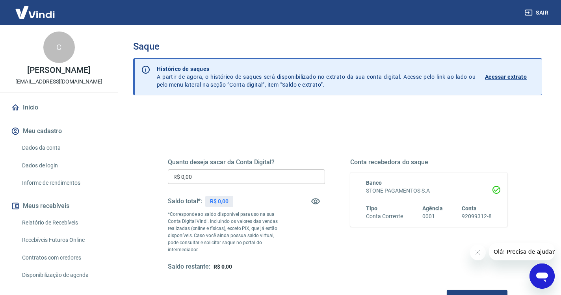
click at [33, 116] on link "Início" at bounding box center [58, 107] width 99 height 17
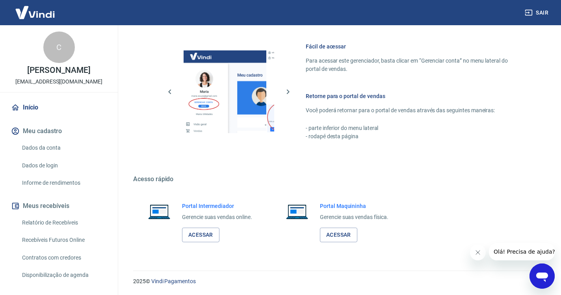
scroll to position [335, 0]
click at [215, 232] on link "Acessar" at bounding box center [200, 235] width 37 height 15
